Goal: Task Accomplishment & Management: Use online tool/utility

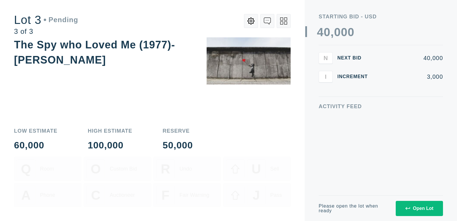
click at [405, 204] on button "Open Lot" at bounding box center [419, 208] width 47 height 15
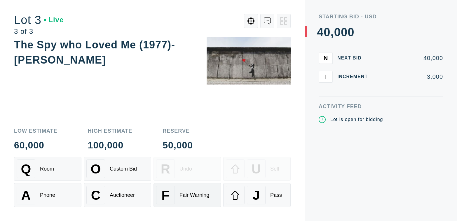
click at [195, 197] on div "Fair Warning" at bounding box center [195, 195] width 30 height 6
click at [46, 166] on div "Room" at bounding box center [47, 169] width 14 height 6
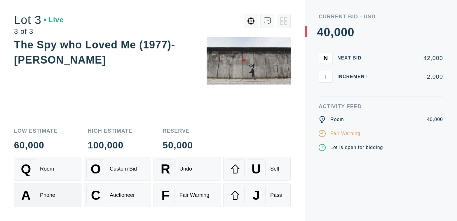
click at [48, 194] on div "Phone" at bounding box center [47, 195] width 15 height 6
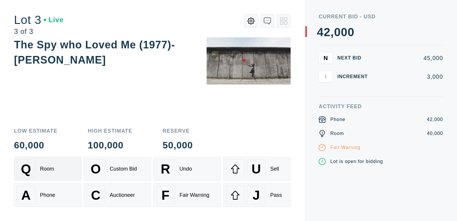
click at [58, 168] on div "Q Room" at bounding box center [48, 169] width 62 height 19
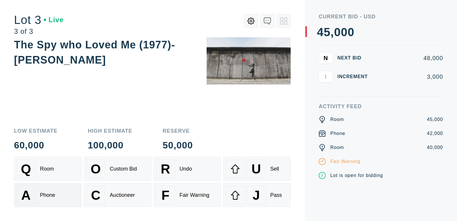
click at [50, 192] on div "A Phone" at bounding box center [48, 195] width 62 height 19
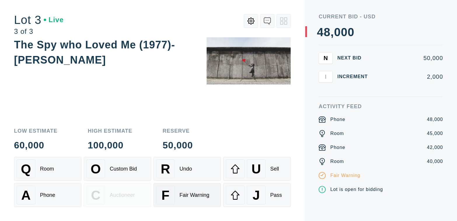
click at [199, 199] on div "F Fair Warning" at bounding box center [187, 195] width 62 height 19
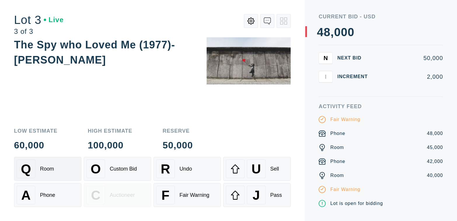
click at [63, 163] on div "Q Room" at bounding box center [48, 169] width 62 height 19
